Goal: Task Accomplishment & Management: Complete application form

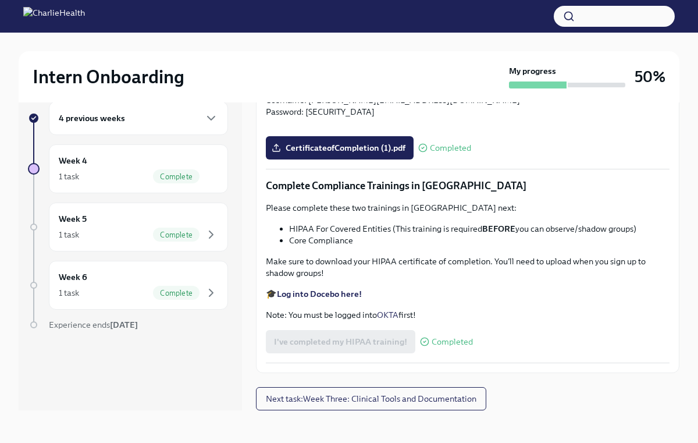
scroll to position [2570, 0]
click at [184, 172] on span "Complete" at bounding box center [176, 176] width 47 height 9
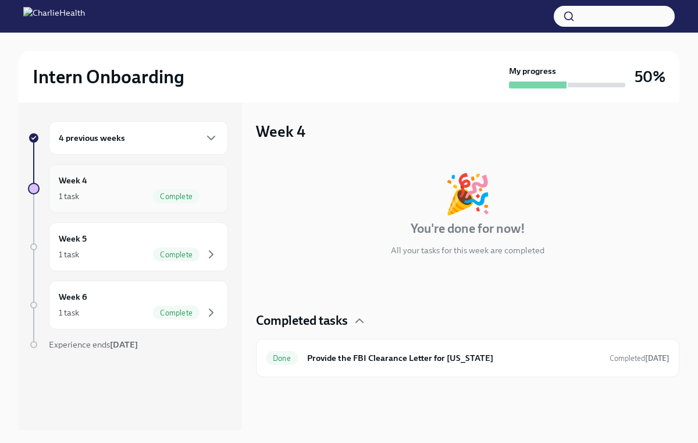
click at [161, 190] on div "Complete" at bounding box center [176, 196] width 47 height 14
click at [162, 137] on div "4 previous weeks" at bounding box center [138, 138] width 159 height 14
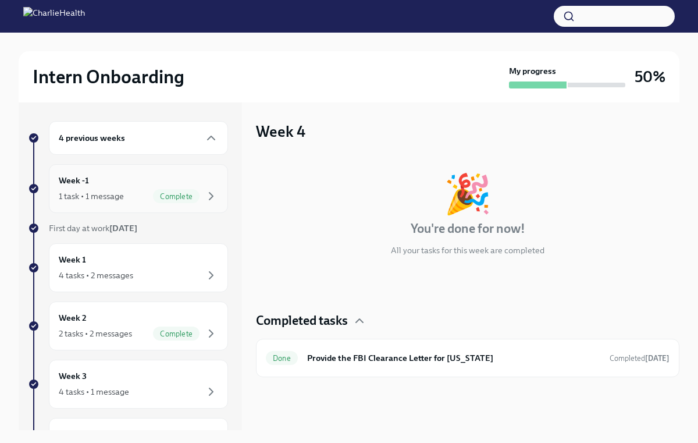
click at [149, 192] on div "1 task • 1 message Complete" at bounding box center [138, 196] width 159 height 14
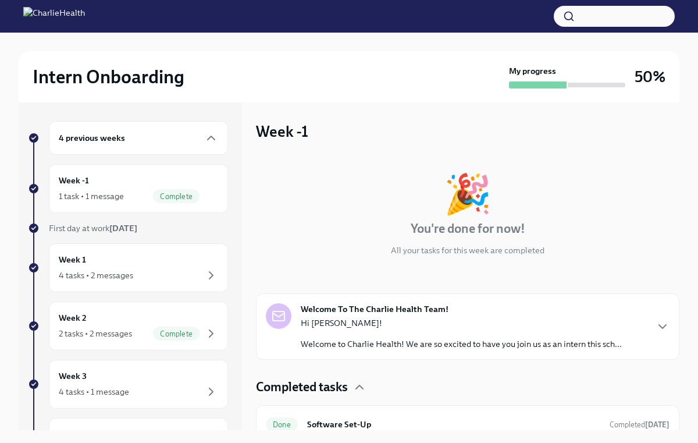
click at [155, 136] on div "4 previous weeks" at bounding box center [138, 138] width 159 height 14
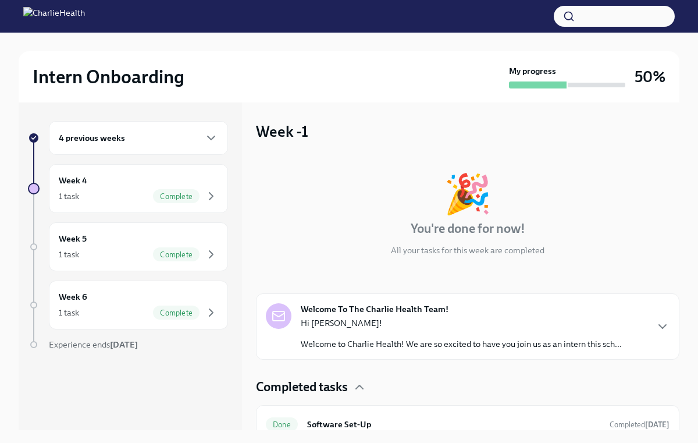
click at [148, 147] on div "4 previous weeks" at bounding box center [138, 138] width 179 height 34
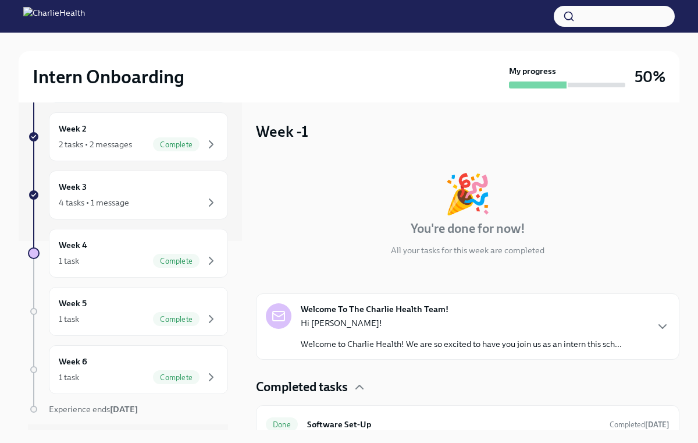
scroll to position [190, 0]
click at [145, 197] on div "4 tasks • 1 message" at bounding box center [138, 201] width 159 height 14
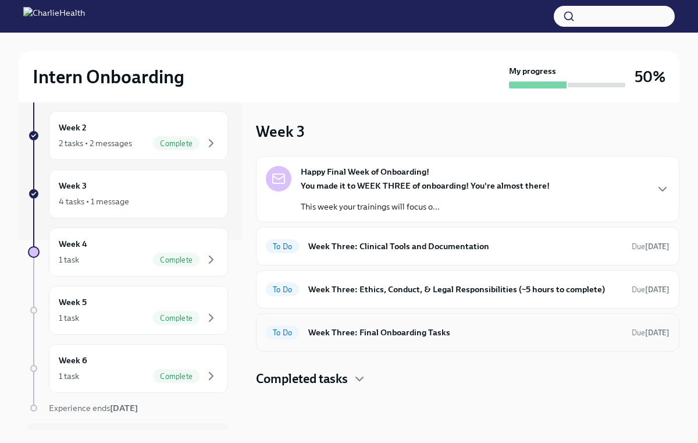
click at [372, 340] on div "To Do Week Three: Final Onboarding Tasks Due [DATE]" at bounding box center [468, 332] width 404 height 19
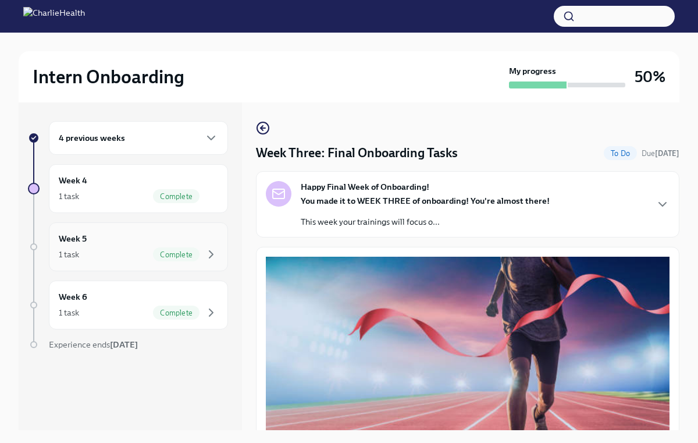
click at [151, 243] on div "Week 5 1 task Complete" at bounding box center [138, 246] width 159 height 29
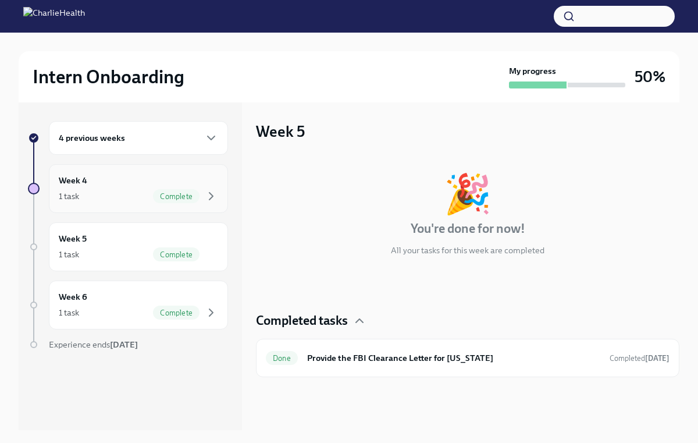
click at [157, 192] on span "Complete" at bounding box center [176, 196] width 47 height 9
click at [172, 144] on div "4 previous weeks" at bounding box center [138, 138] width 159 height 14
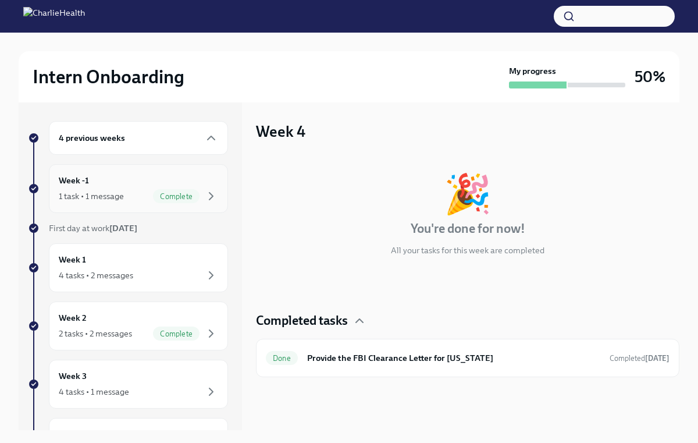
click at [150, 189] on div "1 task • 1 message Complete" at bounding box center [138, 196] width 159 height 14
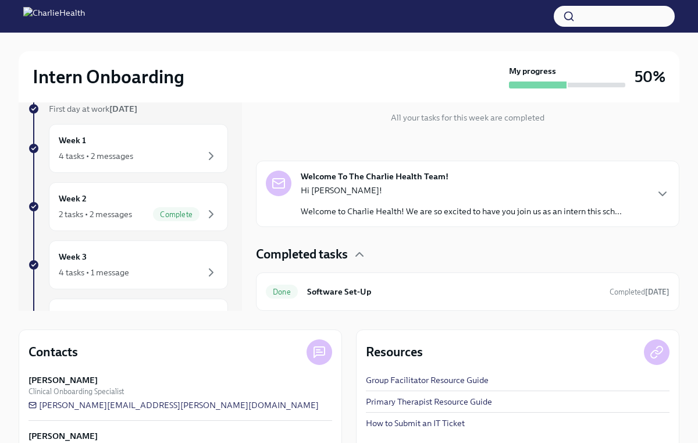
scroll to position [116, 0]
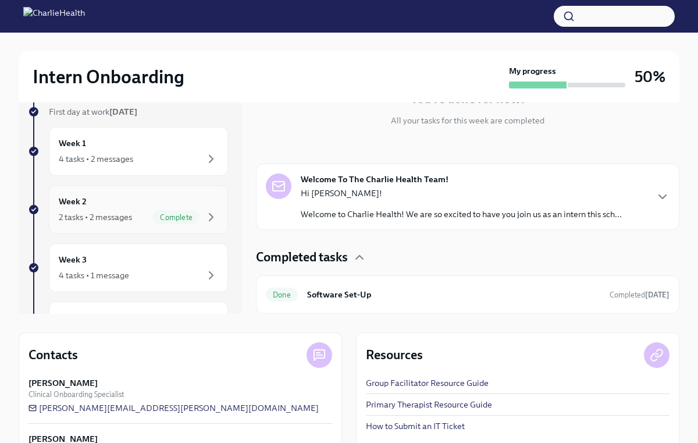
click at [183, 216] on span "Complete" at bounding box center [176, 217] width 47 height 9
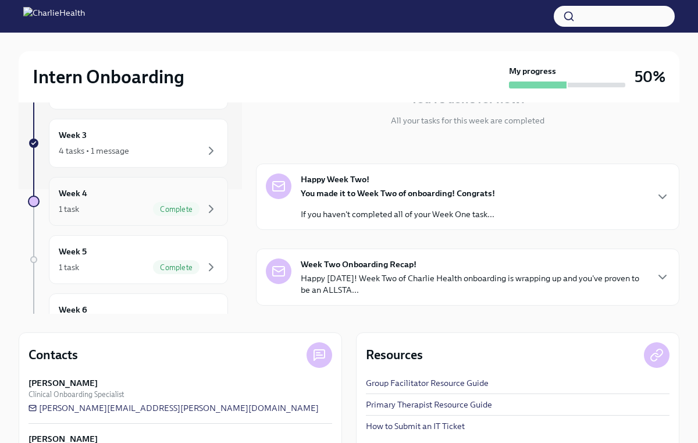
scroll to position [123, 0]
click at [189, 150] on div "4 tasks • 1 message" at bounding box center [138, 152] width 159 height 14
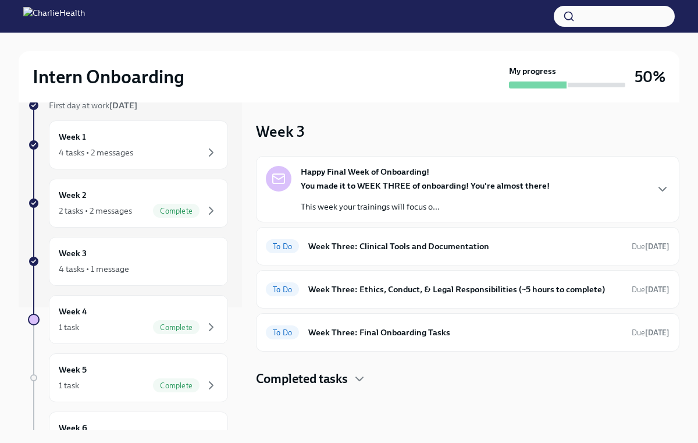
click at [371, 194] on div "You made it to WEEK THREE of onboarding! You're almost there! This week your tr…" at bounding box center [425, 196] width 249 height 33
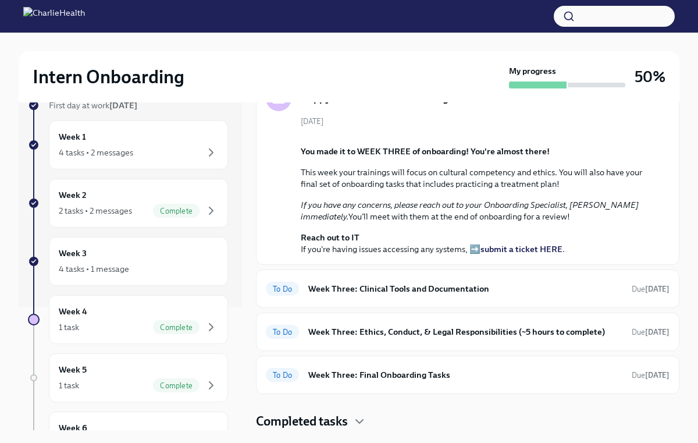
scroll to position [277, 0]
click at [348, 283] on h6 "Week Three: Clinical Tools and Documentation" at bounding box center [465, 288] width 314 height 13
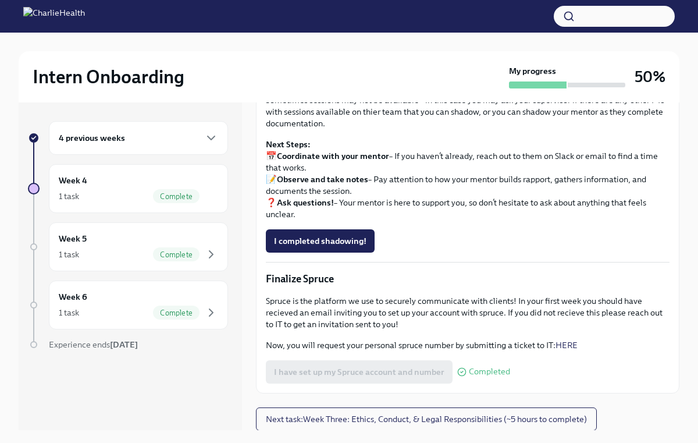
scroll to position [20, 0]
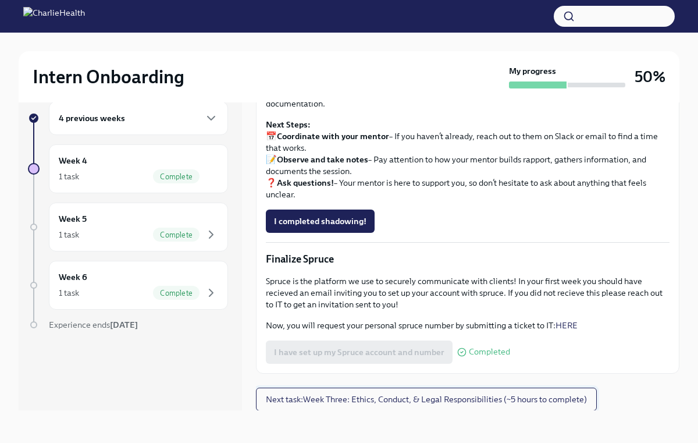
click at [376, 392] on button "Next task : Week Three: Ethics, Conduct, & Legal Responsibilities (~5 hours to …" at bounding box center [426, 399] width 341 height 23
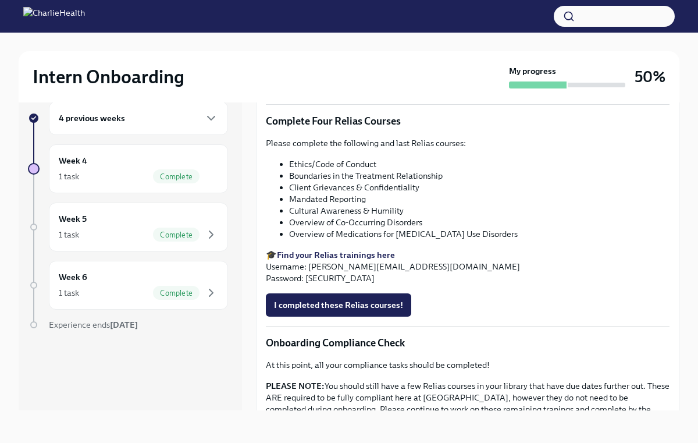
scroll to position [477, 0]
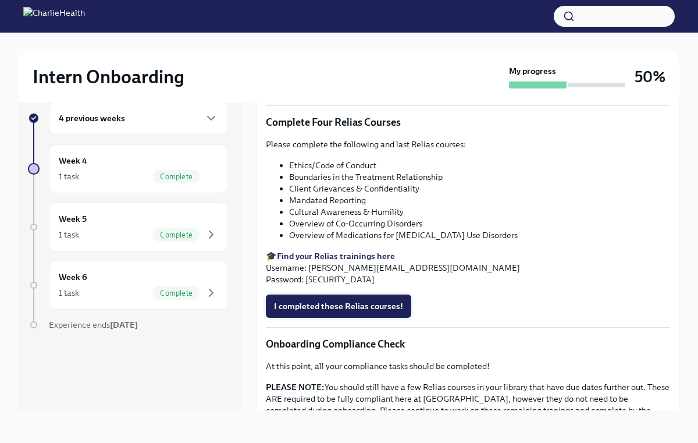
click at [323, 306] on span "I completed these Relias courses!" at bounding box center [338, 306] width 129 height 12
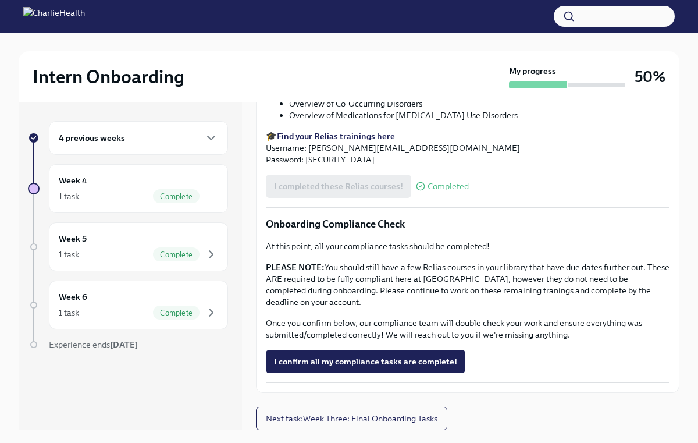
scroll to position [20, 0]
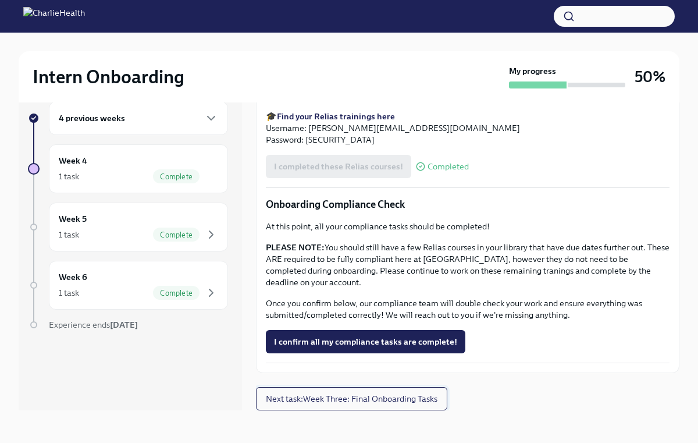
click at [328, 392] on button "Next task : Week Three: Final Onboarding Tasks" at bounding box center [351, 398] width 191 height 23
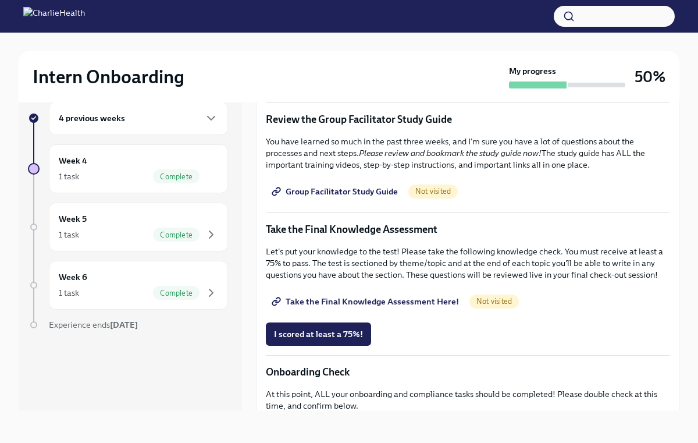
scroll to position [423, 0]
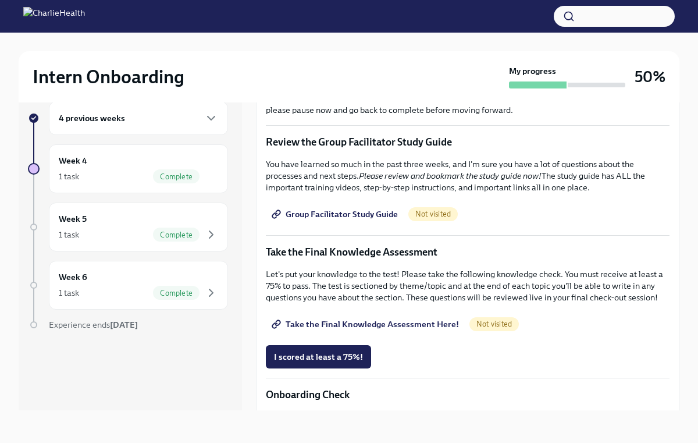
click at [348, 214] on span "Group Facilitator Study Guide" at bounding box center [336, 214] width 124 height 12
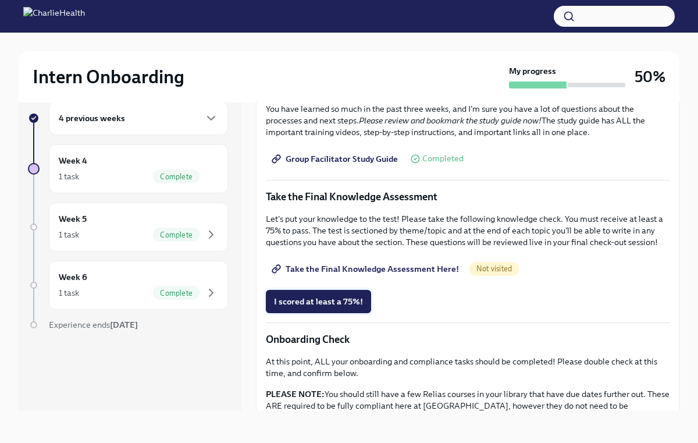
scroll to position [477, 0]
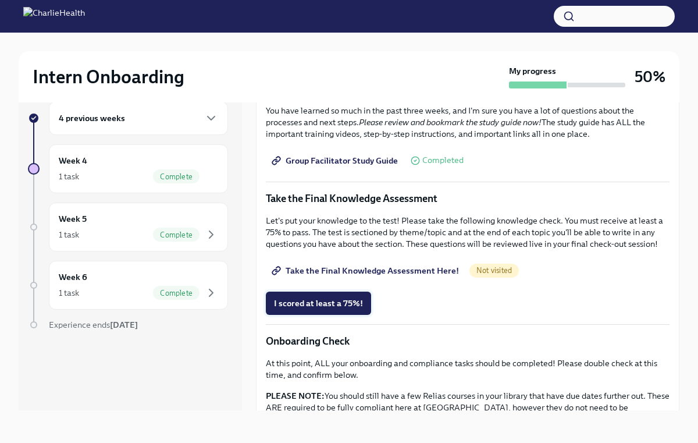
click at [320, 272] on span "Take the Final Knowledge Assessment Here!" at bounding box center [366, 271] width 185 height 12
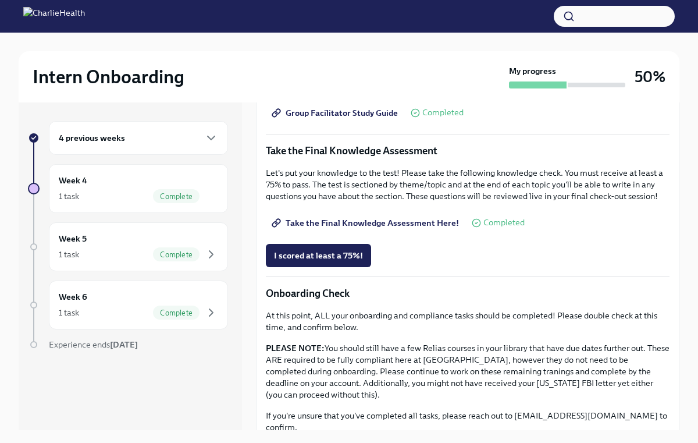
scroll to position [546, 0]
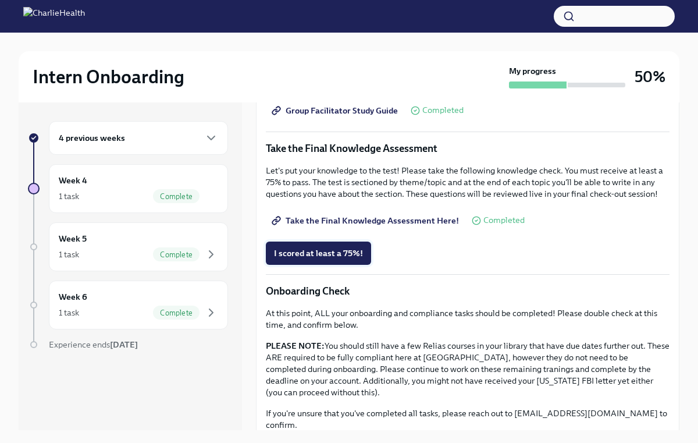
click at [322, 261] on button "I scored at least a 75%!" at bounding box center [318, 253] width 105 height 23
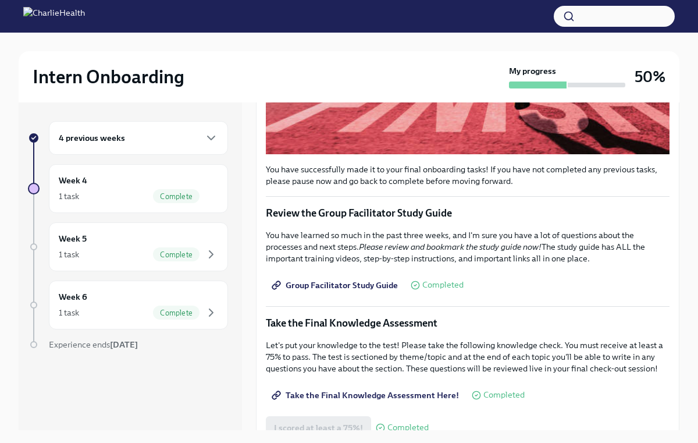
scroll to position [406, 0]
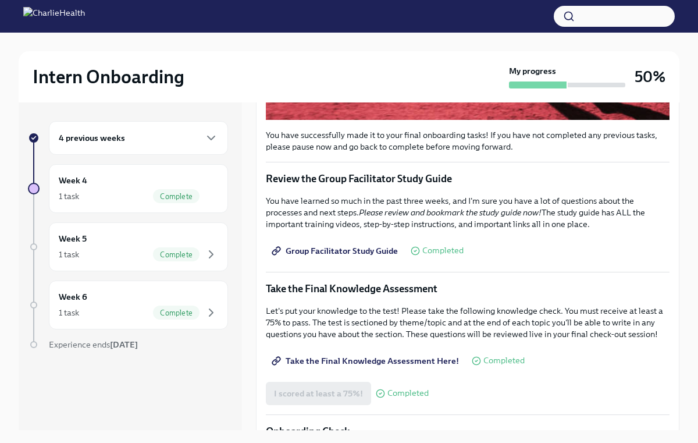
click at [340, 249] on span "Group Facilitator Study Guide" at bounding box center [336, 251] width 124 height 12
